Goal: Information Seeking & Learning: Learn about a topic

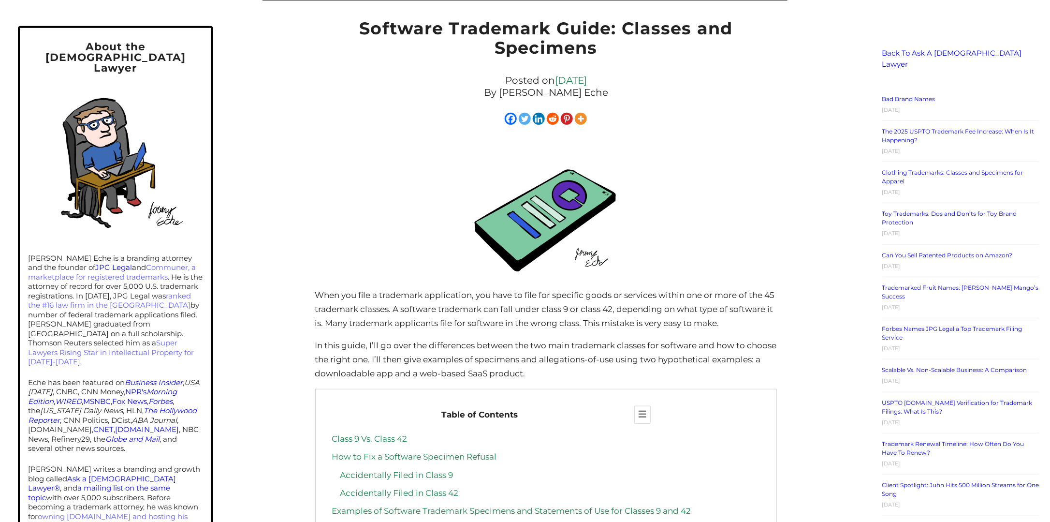
scroll to position [195, 0]
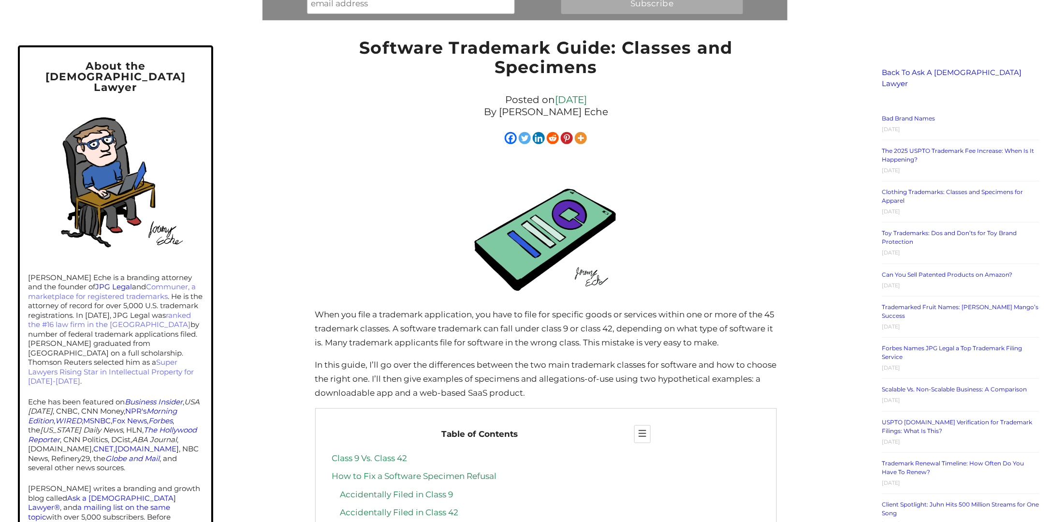
click at [910, 115] on link "Bad Brand Names" at bounding box center [908, 118] width 53 height 7
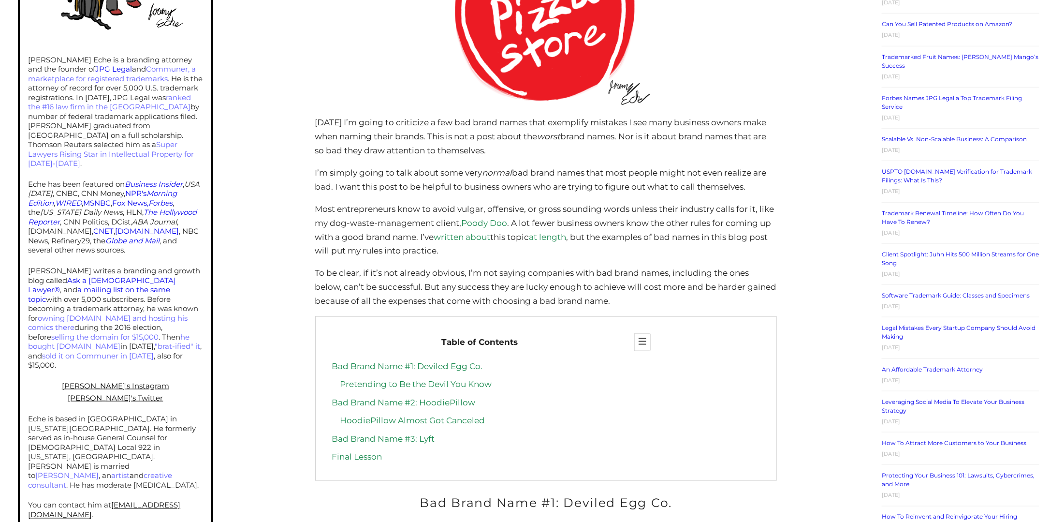
scroll to position [387, 0]
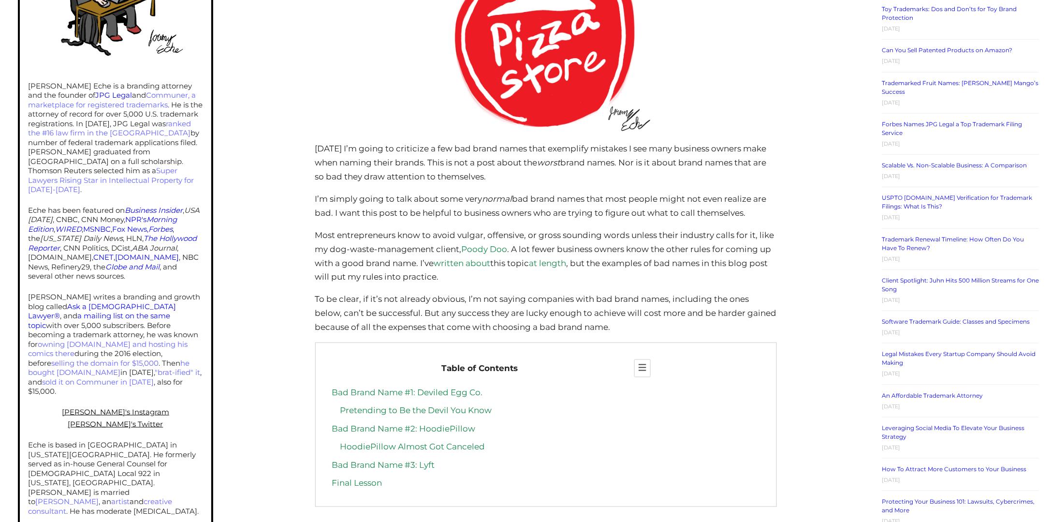
click at [477, 266] on link "written about" at bounding box center [462, 263] width 57 height 10
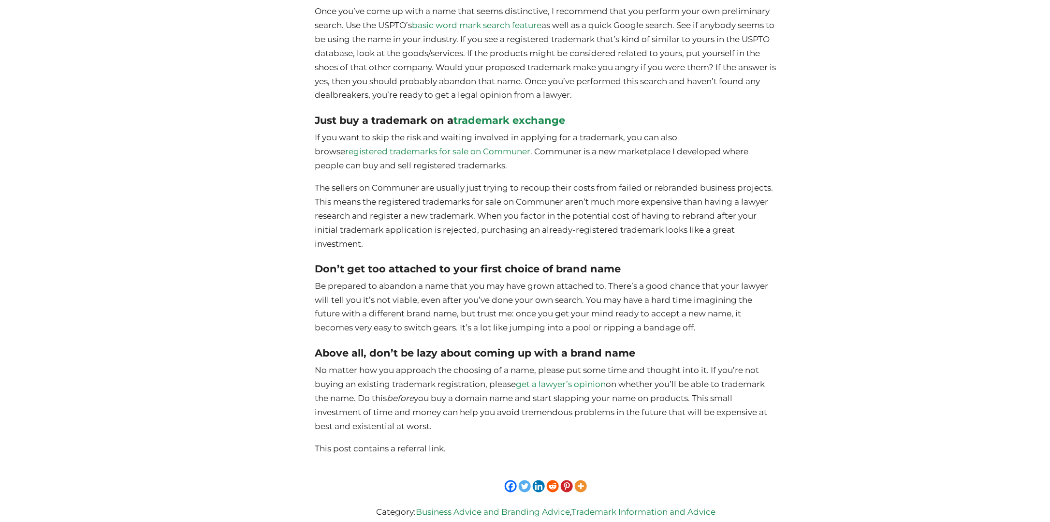
scroll to position [4352, 0]
